Goal: Find specific page/section: Find specific page/section

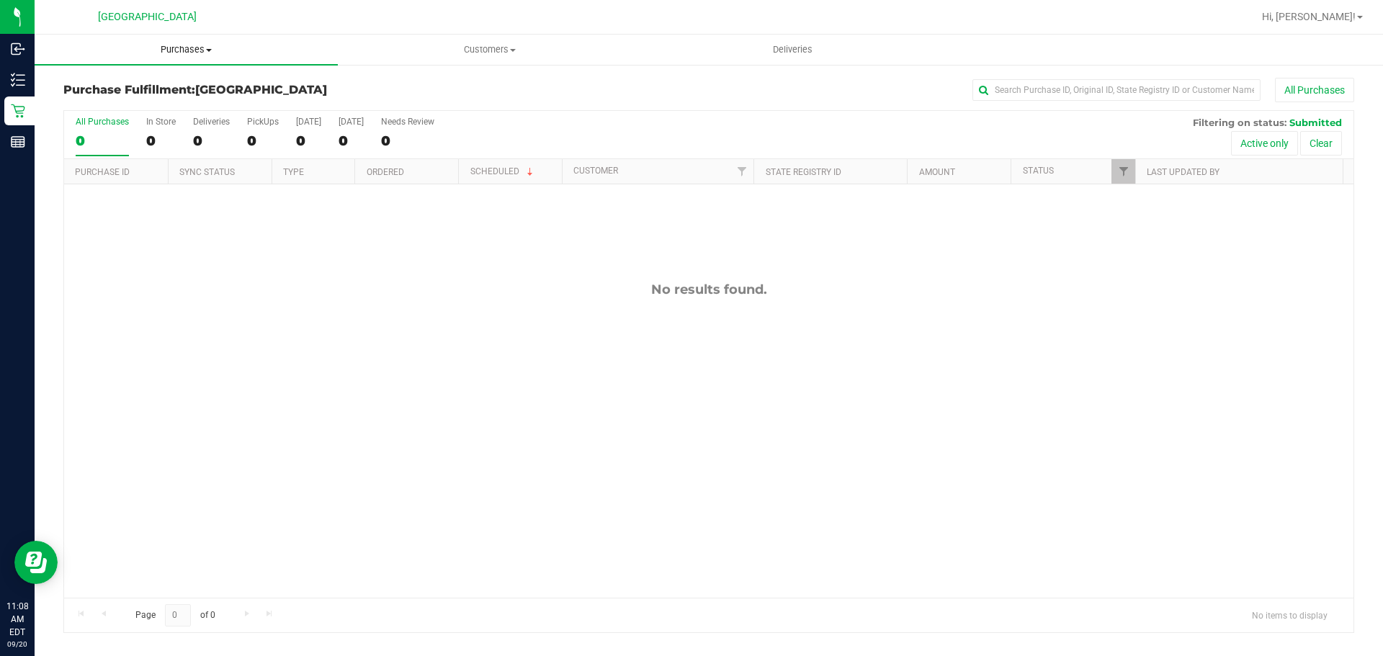
click at [175, 50] on span "Purchases" at bounding box center [186, 49] width 303 height 13
click at [134, 107] on li "Fulfillment" at bounding box center [186, 104] width 303 height 17
click at [179, 62] on uib-tab-heading "Purchases Summary of purchases Fulfillment All purchases" at bounding box center [186, 50] width 303 height 30
click at [157, 105] on li "Fulfillment" at bounding box center [186, 104] width 303 height 17
click at [164, 45] on span "Purchases" at bounding box center [186, 49] width 303 height 13
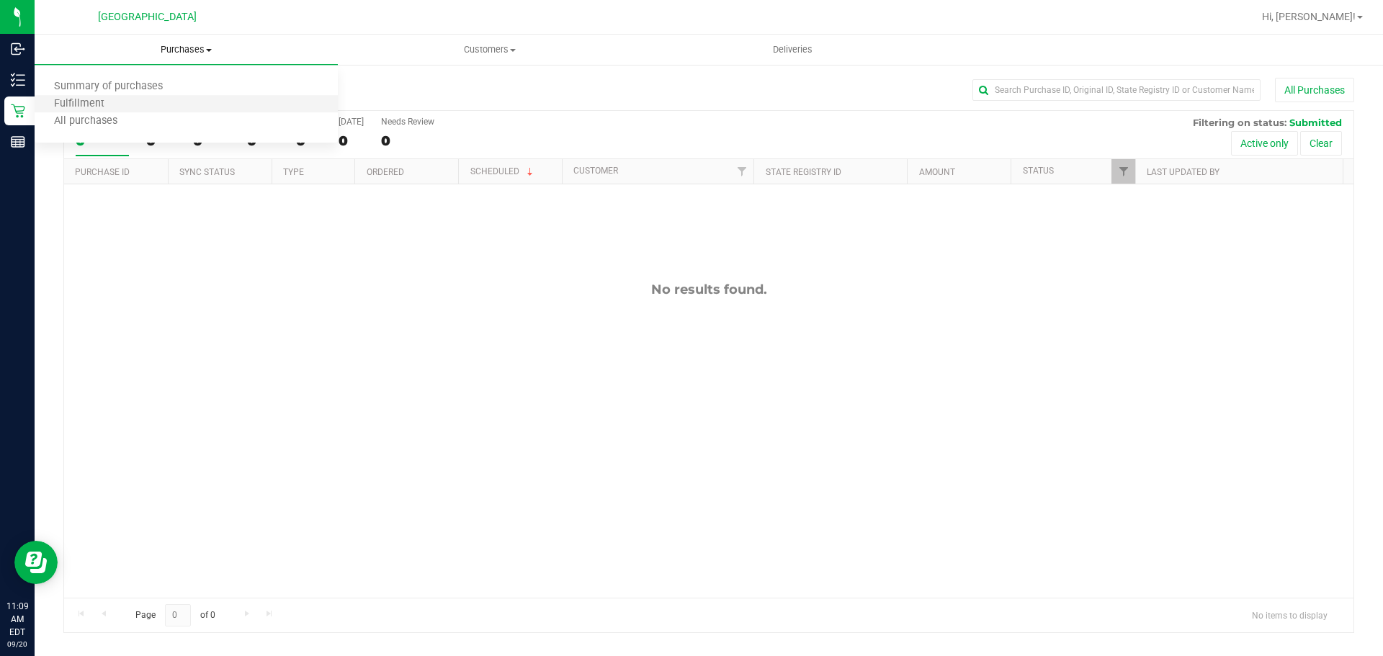
click at [156, 101] on li "Fulfillment" at bounding box center [186, 104] width 303 height 17
click at [171, 41] on uib-tab-heading "Purchases Summary of purchases Fulfillment All purchases" at bounding box center [186, 50] width 303 height 30
click at [108, 100] on span "Fulfillment" at bounding box center [79, 104] width 89 height 12
click at [159, 40] on uib-tab-heading "Purchases Summary of purchases Fulfillment All purchases" at bounding box center [186, 50] width 303 height 30
click at [102, 100] on span "Fulfillment" at bounding box center [79, 104] width 89 height 12
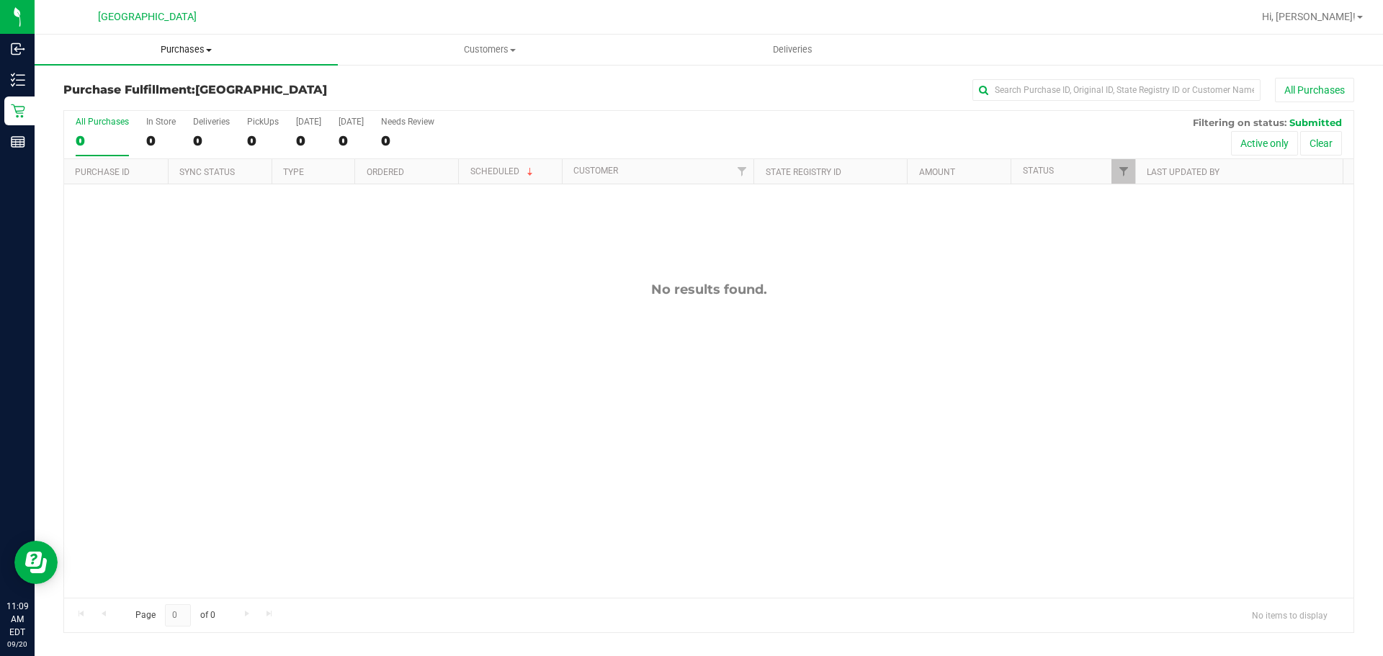
drag, startPoint x: 195, startPoint y: 46, endPoint x: 187, endPoint y: 62, distance: 18.1
click at [195, 46] on span "Purchases" at bounding box center [186, 49] width 303 height 13
click at [171, 97] on li "Fulfillment" at bounding box center [186, 104] width 303 height 17
click at [173, 44] on span "Purchases" at bounding box center [186, 49] width 303 height 13
click at [146, 98] on li "Fulfillment" at bounding box center [186, 104] width 303 height 17
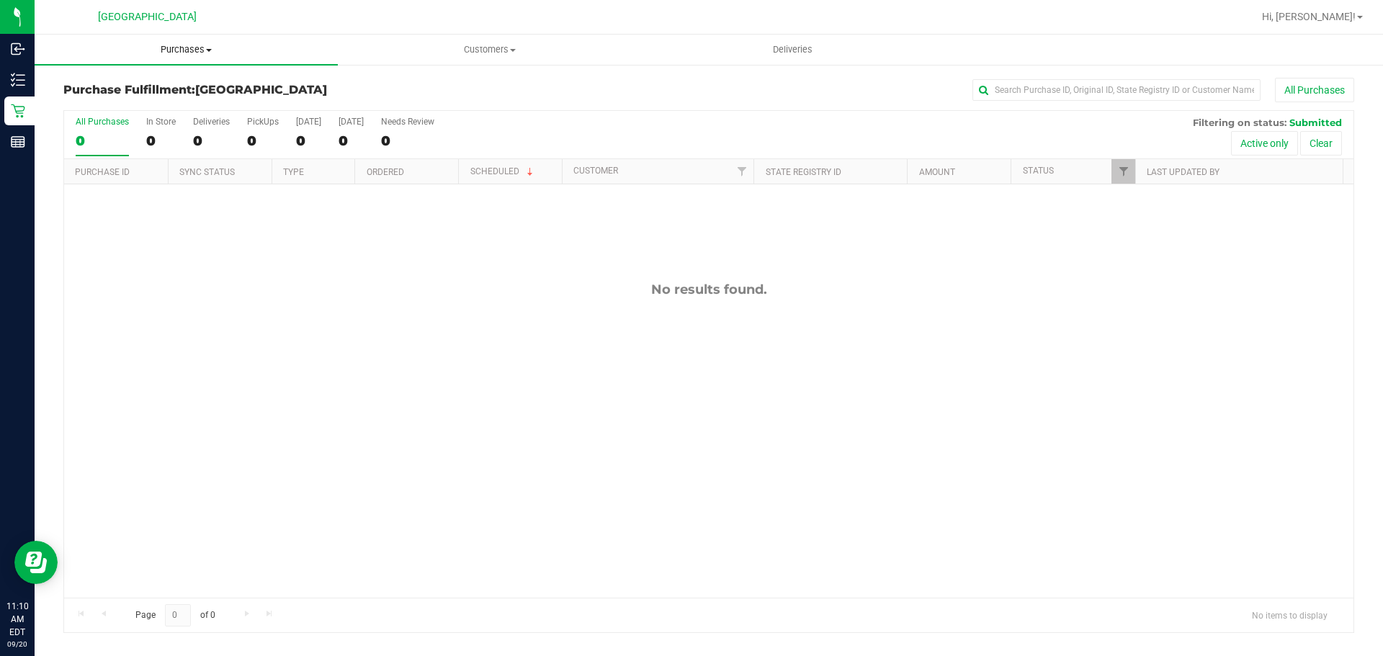
drag, startPoint x: 169, startPoint y: 42, endPoint x: 182, endPoint y: 100, distance: 59.6
click at [169, 42] on uib-tab-heading "Purchases Summary of purchases Fulfillment All purchases" at bounding box center [186, 50] width 303 height 30
click at [184, 105] on li "Fulfillment" at bounding box center [186, 104] width 303 height 17
drag, startPoint x: 195, startPoint y: 48, endPoint x: 179, endPoint y: 69, distance: 26.8
click at [195, 47] on span "Purchases" at bounding box center [186, 49] width 303 height 13
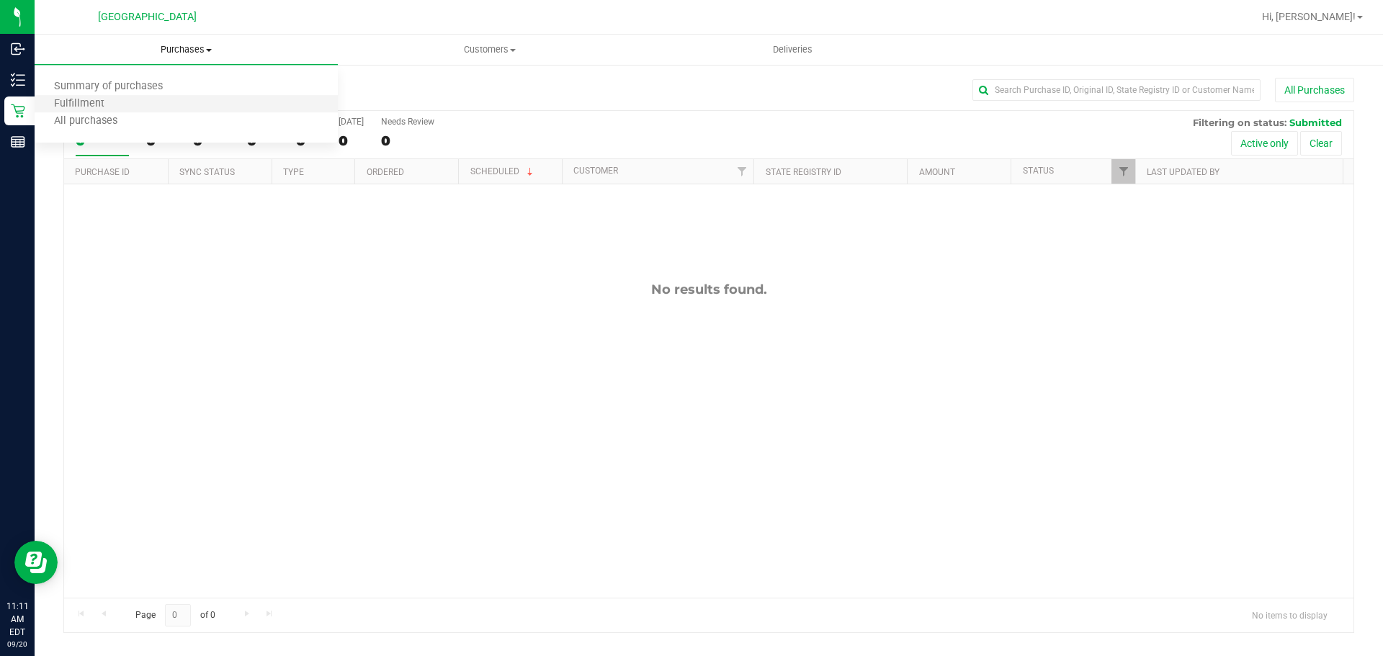
click at [142, 100] on li "Fulfillment" at bounding box center [186, 104] width 303 height 17
drag, startPoint x: 180, startPoint y: 50, endPoint x: 174, endPoint y: 61, distance: 12.0
click at [180, 50] on span "Purchases" at bounding box center [186, 49] width 303 height 13
click at [133, 108] on li "Fulfillment" at bounding box center [186, 104] width 303 height 17
click at [179, 44] on span "Purchases" at bounding box center [186, 49] width 303 height 13
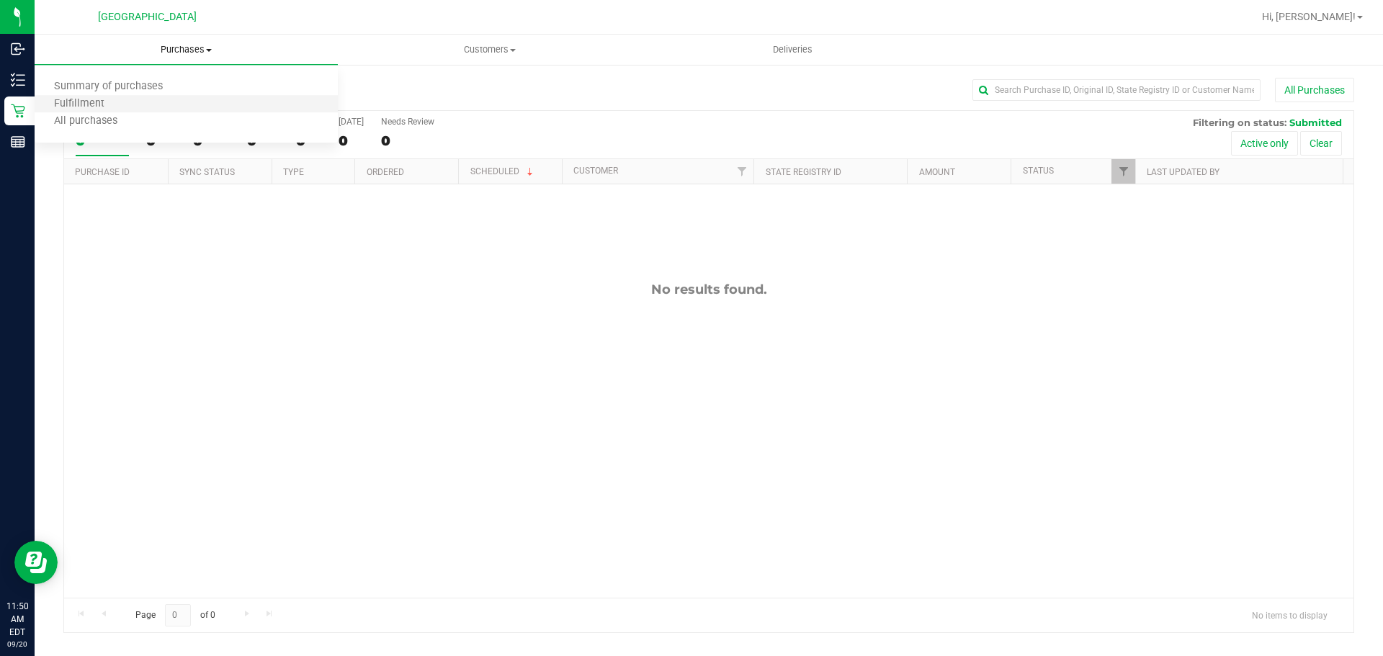
click at [138, 107] on li "Fulfillment" at bounding box center [186, 104] width 303 height 17
